Goal: Find contact information: Find contact information

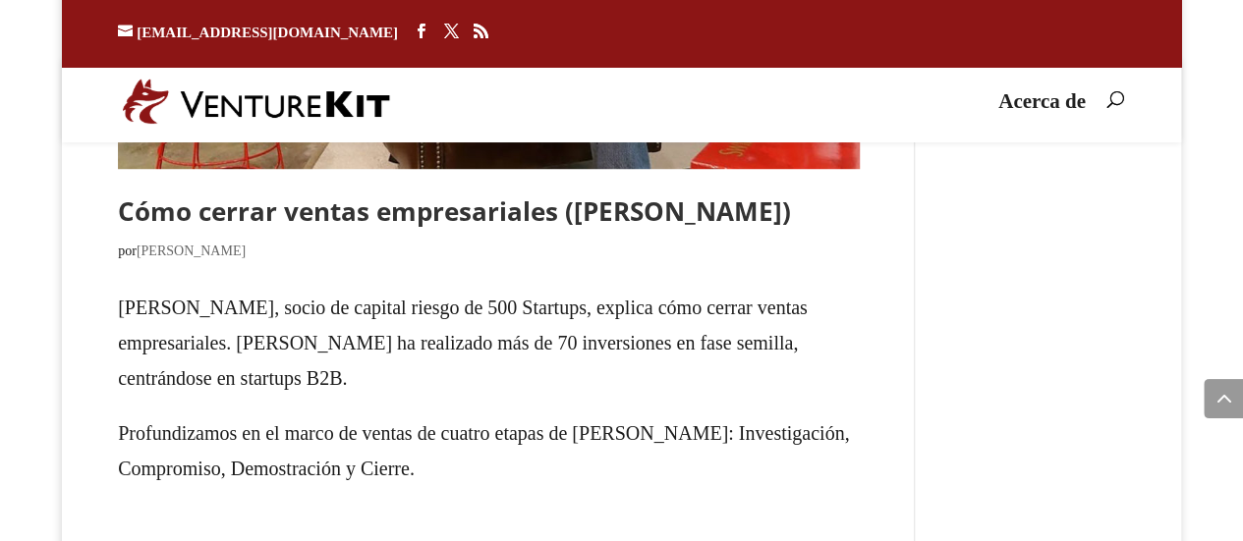
scroll to position [4366, 0]
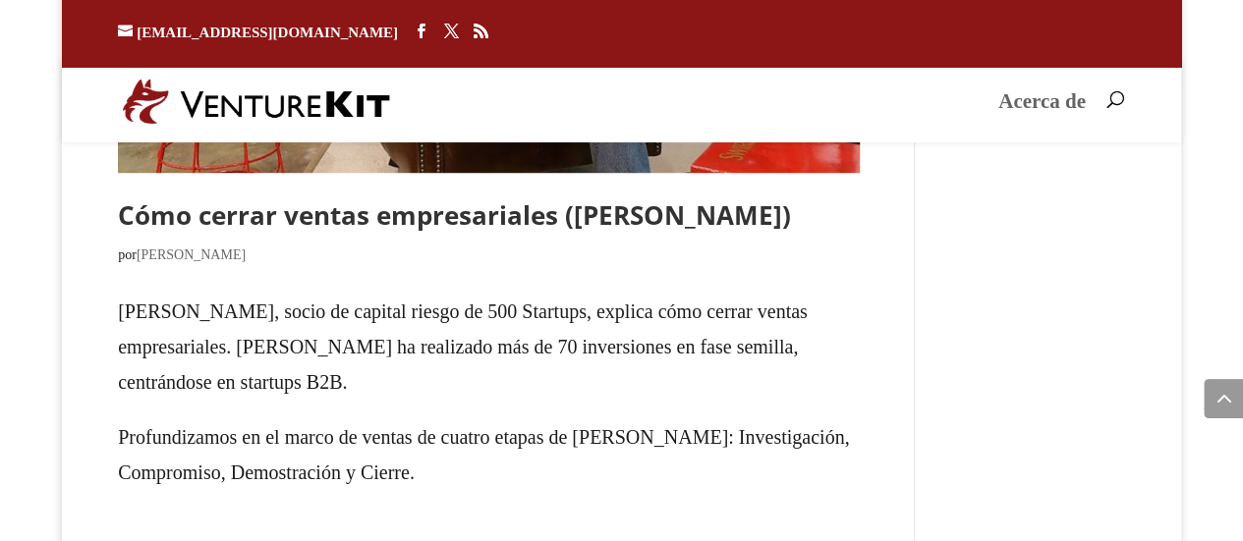
click at [1069, 109] on font "Acerca de" at bounding box center [1041, 101] width 87 height 24
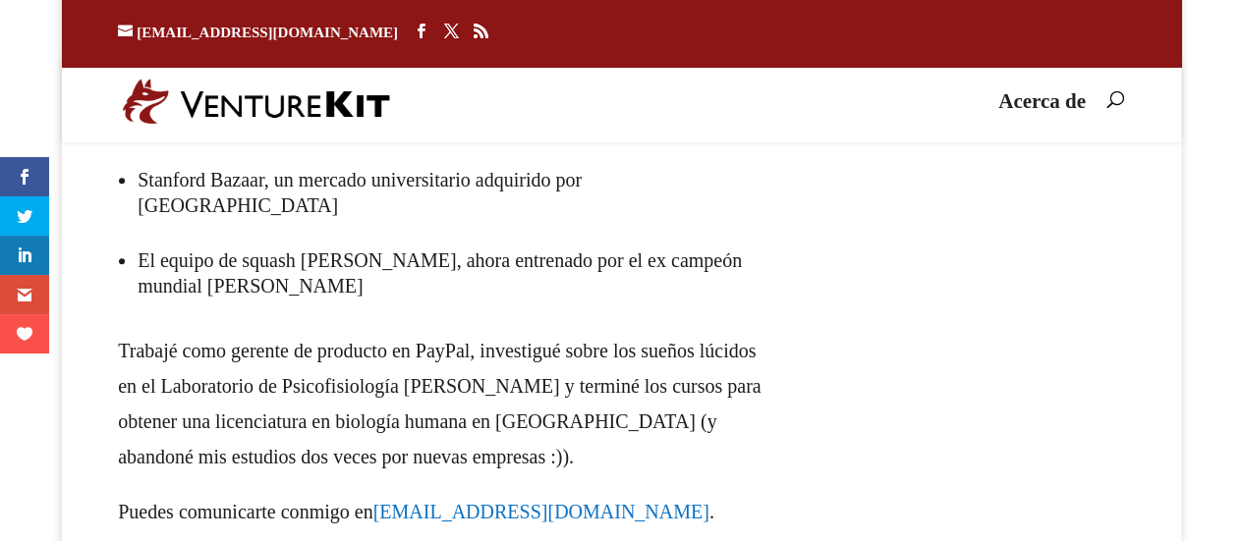
scroll to position [982, 0]
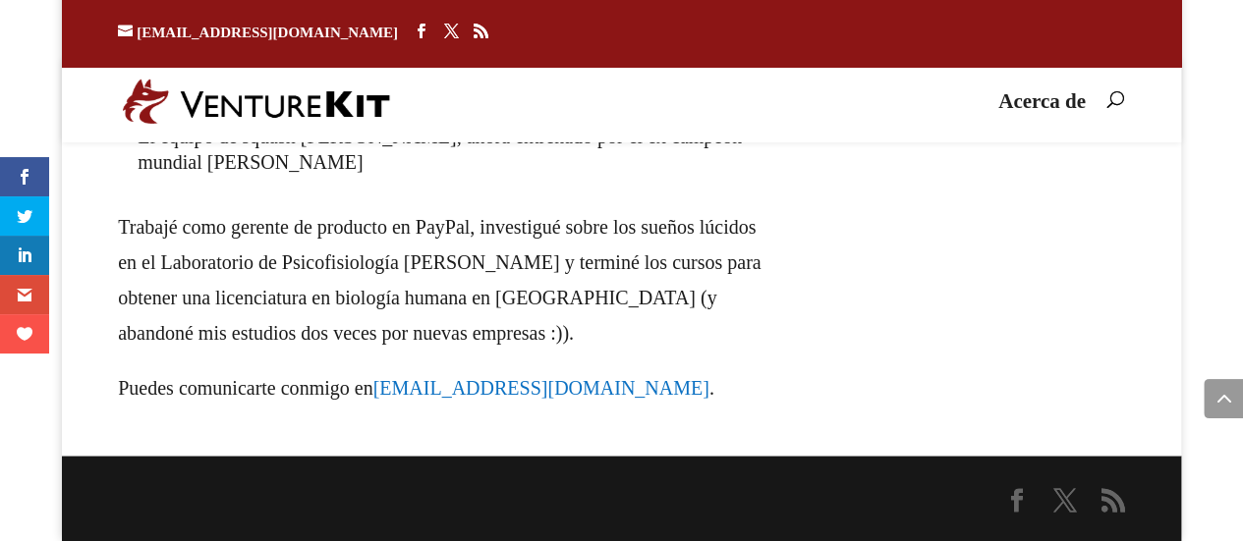
click at [512, 388] on font "[EMAIL_ADDRESS][DOMAIN_NAME]" at bounding box center [541, 388] width 336 height 22
